Goal: Task Accomplishment & Management: Use online tool/utility

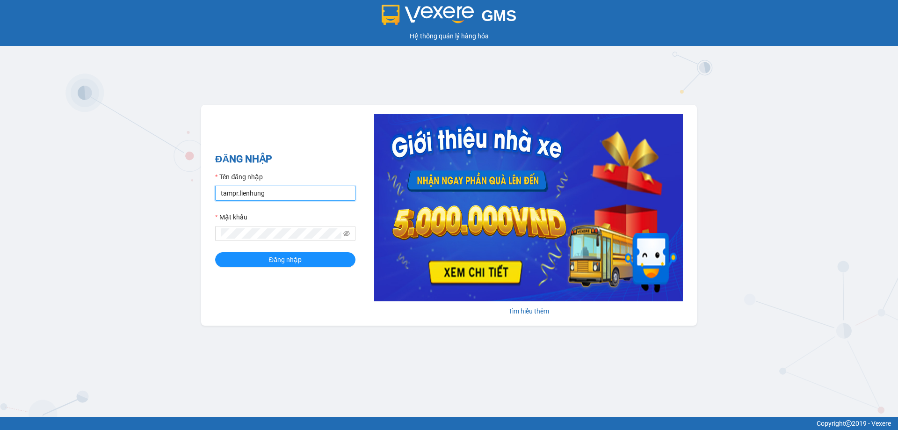
click at [279, 189] on input "tampr.lienhung" at bounding box center [285, 193] width 140 height 15
type input "nu.lienhung"
click at [279, 262] on span "Đăng nhập" at bounding box center [285, 259] width 33 height 10
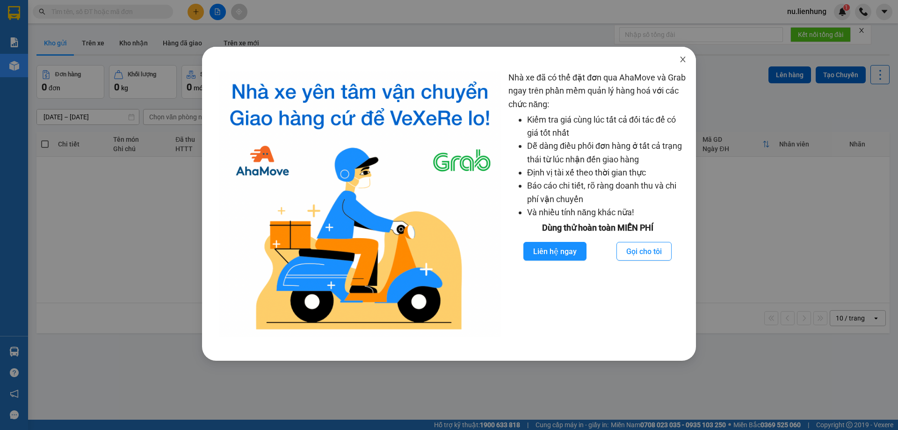
click at [685, 56] on icon "close" at bounding box center [682, 59] width 7 height 7
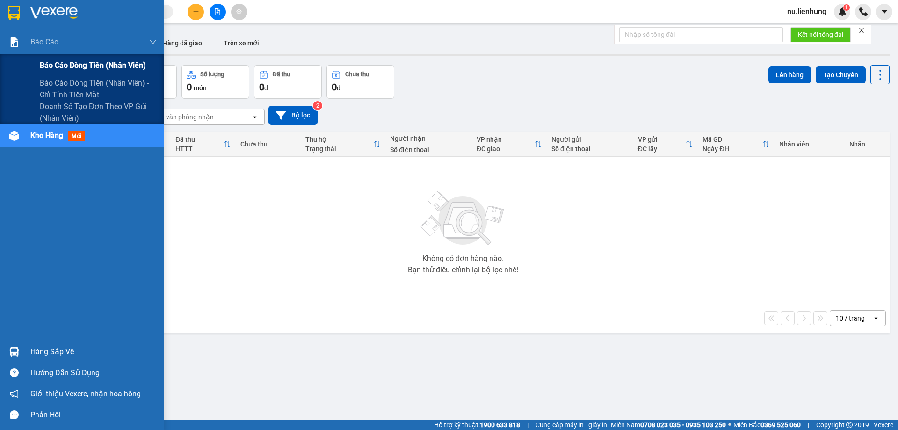
click at [56, 69] on span "Báo cáo dòng tiền (nhân viên)" at bounding box center [93, 65] width 106 height 12
